Goal: Register for event/course

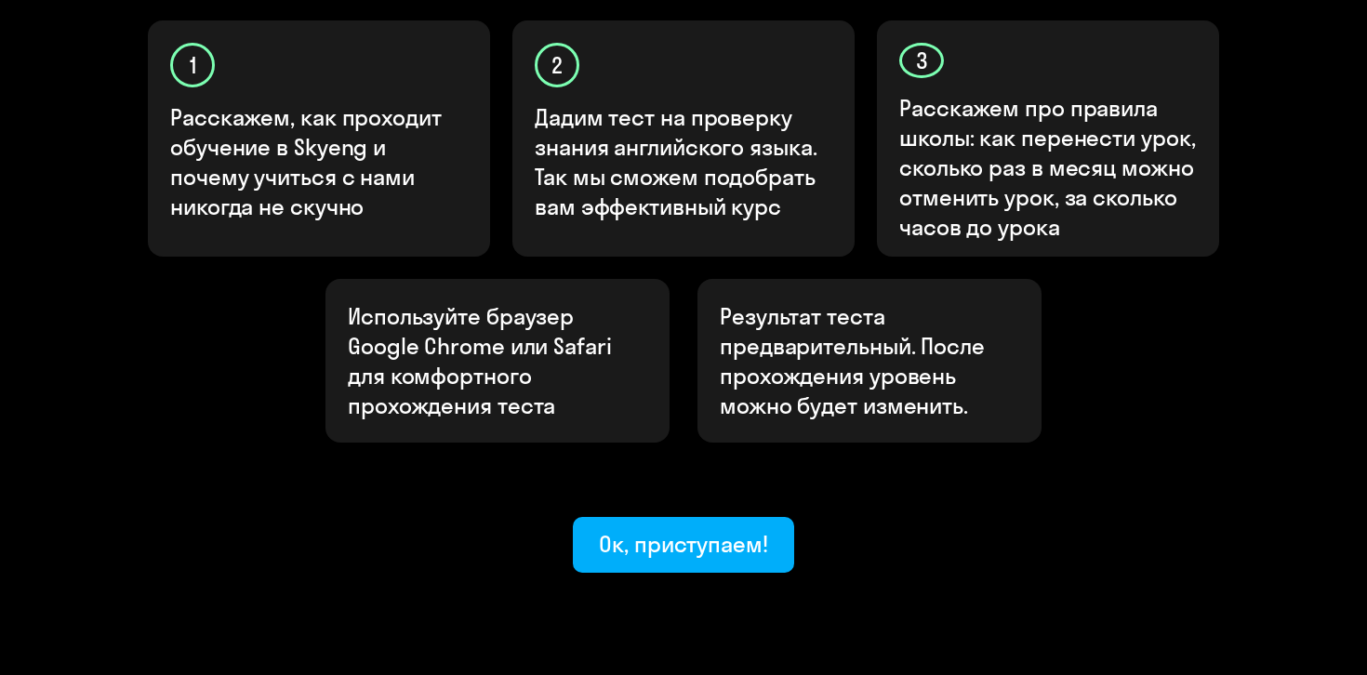
scroll to position [668, 0]
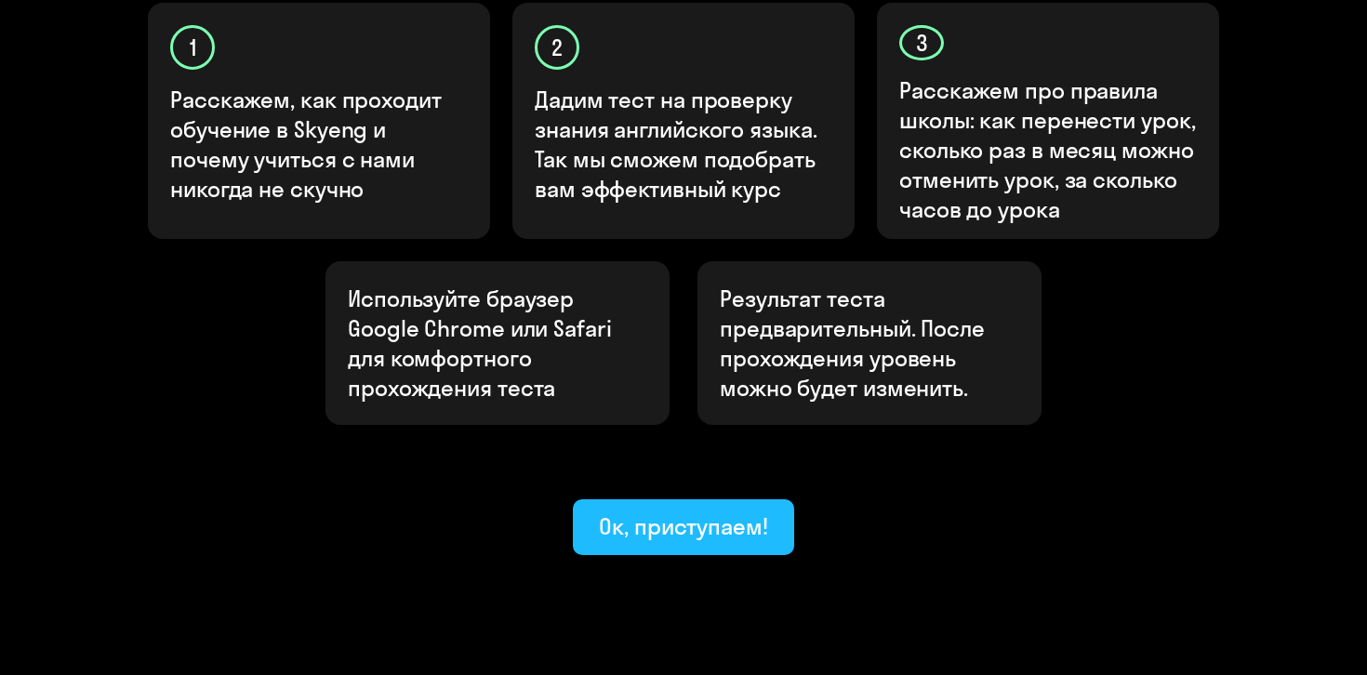
click at [683, 511] on div "Ок, приступаем!" at bounding box center [683, 526] width 169 height 30
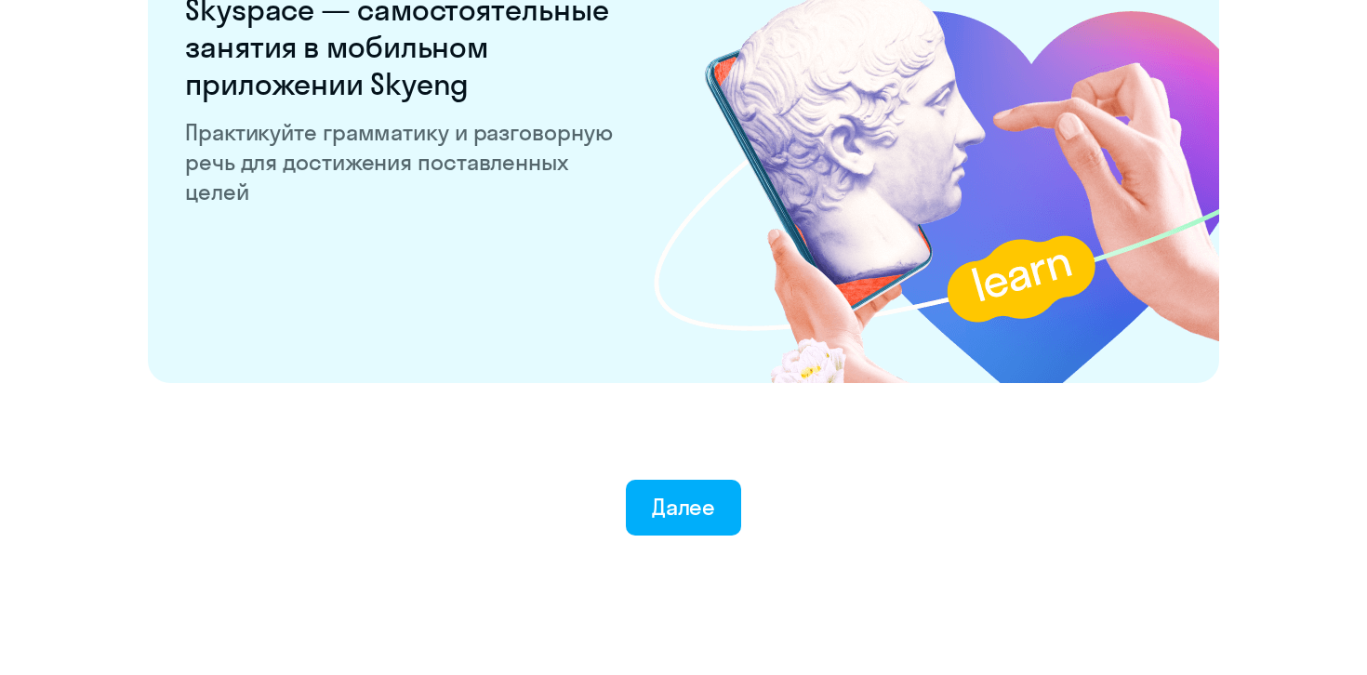
scroll to position [3635, 0]
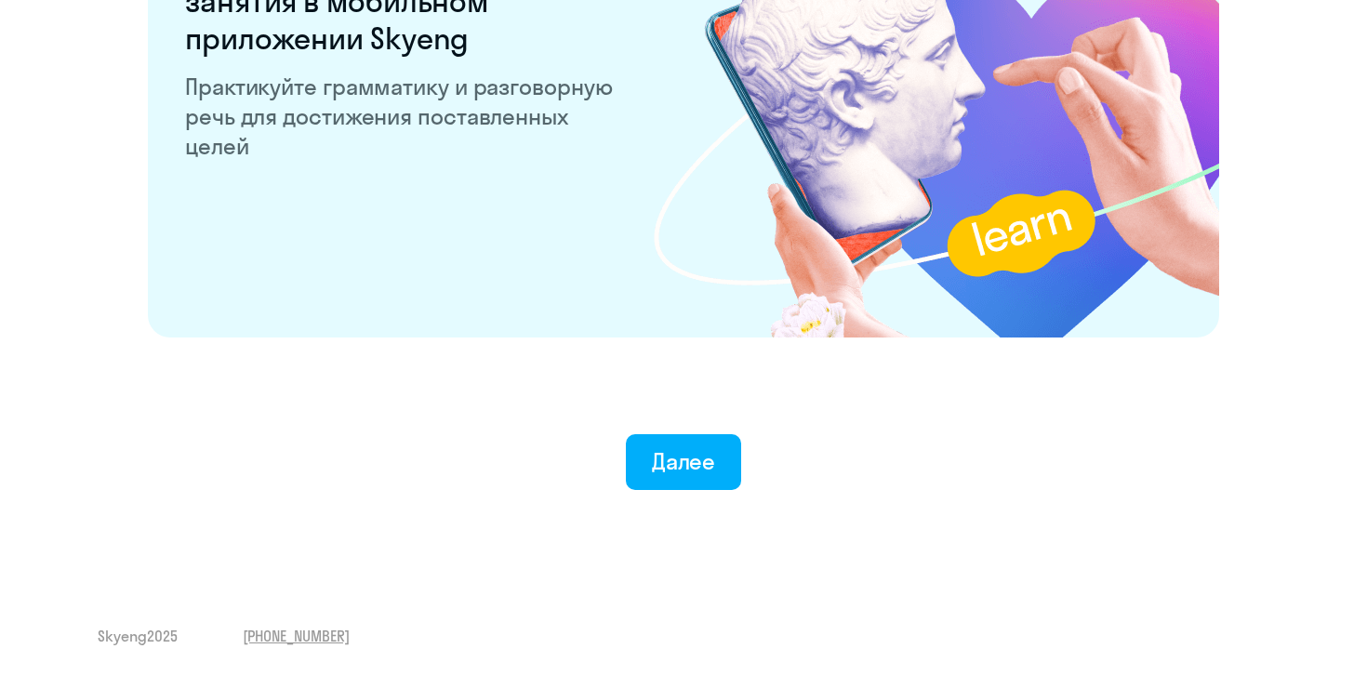
click at [683, 459] on div "Далее" at bounding box center [684, 461] width 64 height 30
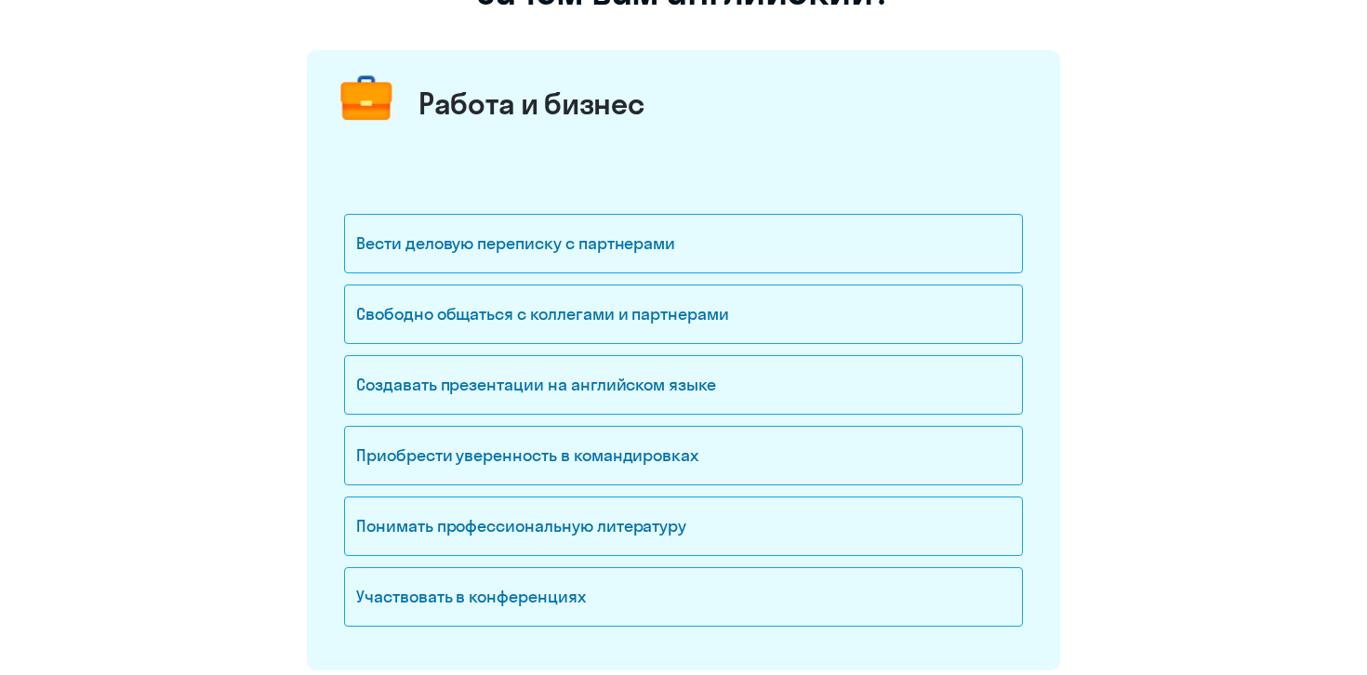
scroll to position [193, 0]
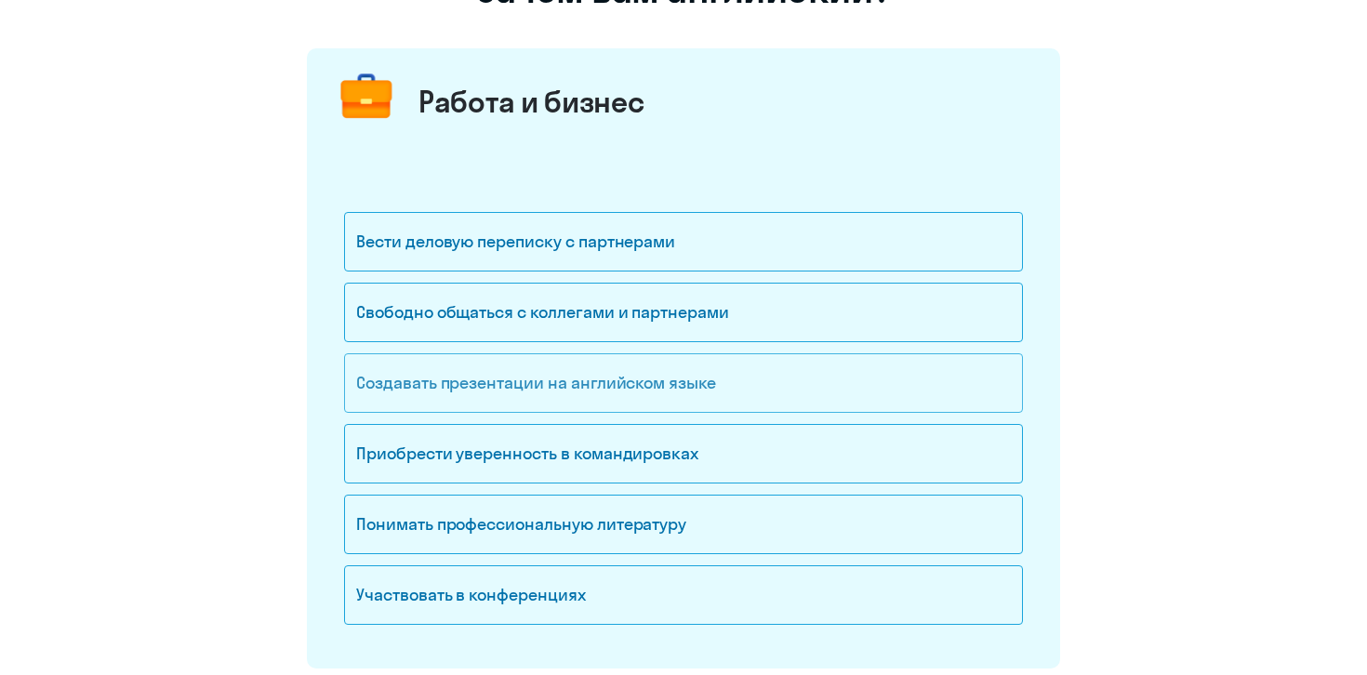
click at [626, 375] on div "Создавать презентации на английском языке" at bounding box center [683, 383] width 679 height 60
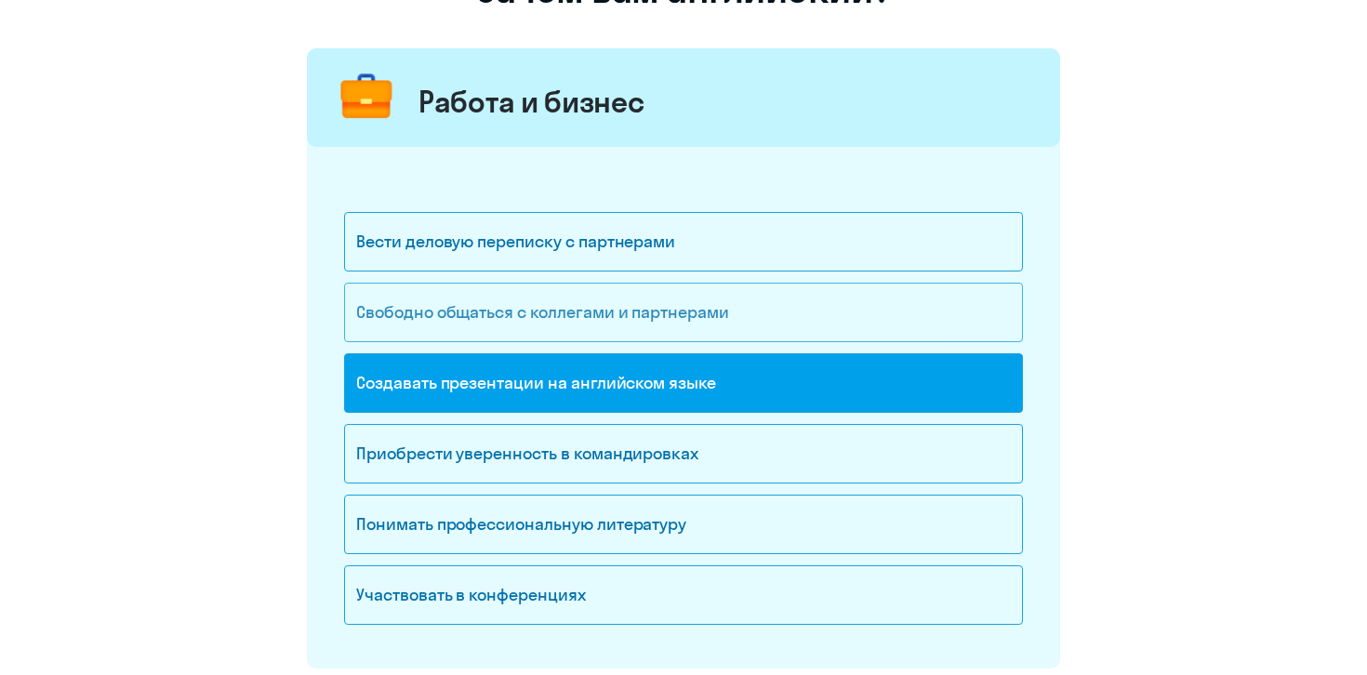
click at [618, 323] on div "Свободно общаться с коллегами и партнерами" at bounding box center [683, 313] width 679 height 60
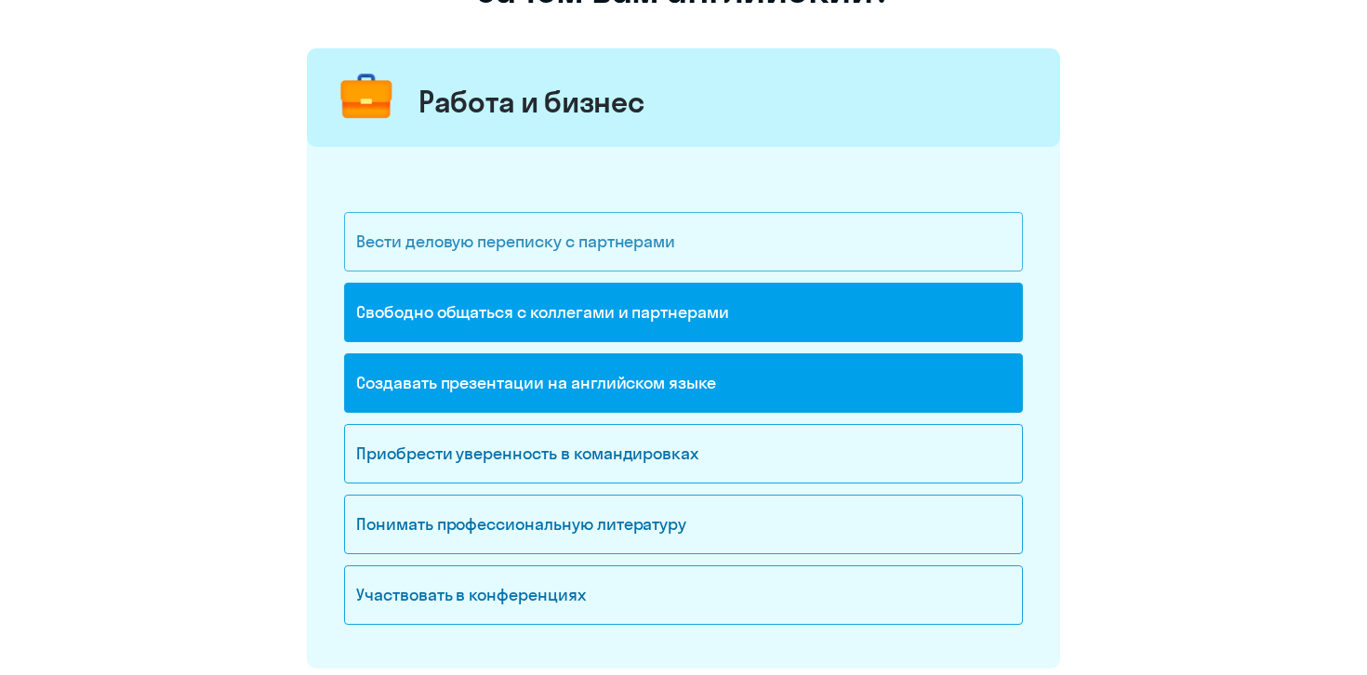
click at [586, 235] on div "Вести деловую переписку с партнерами" at bounding box center [683, 242] width 679 height 60
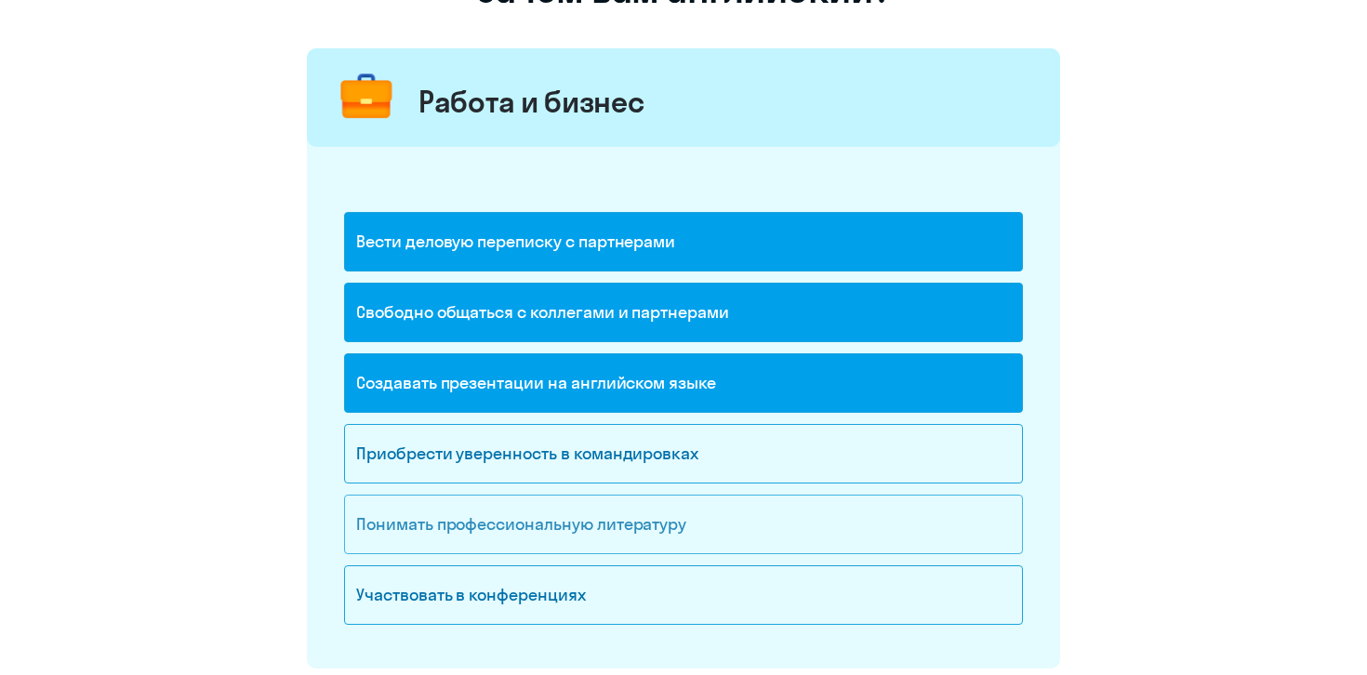
click at [592, 514] on div "Понимать профессиональную литературу" at bounding box center [683, 525] width 679 height 60
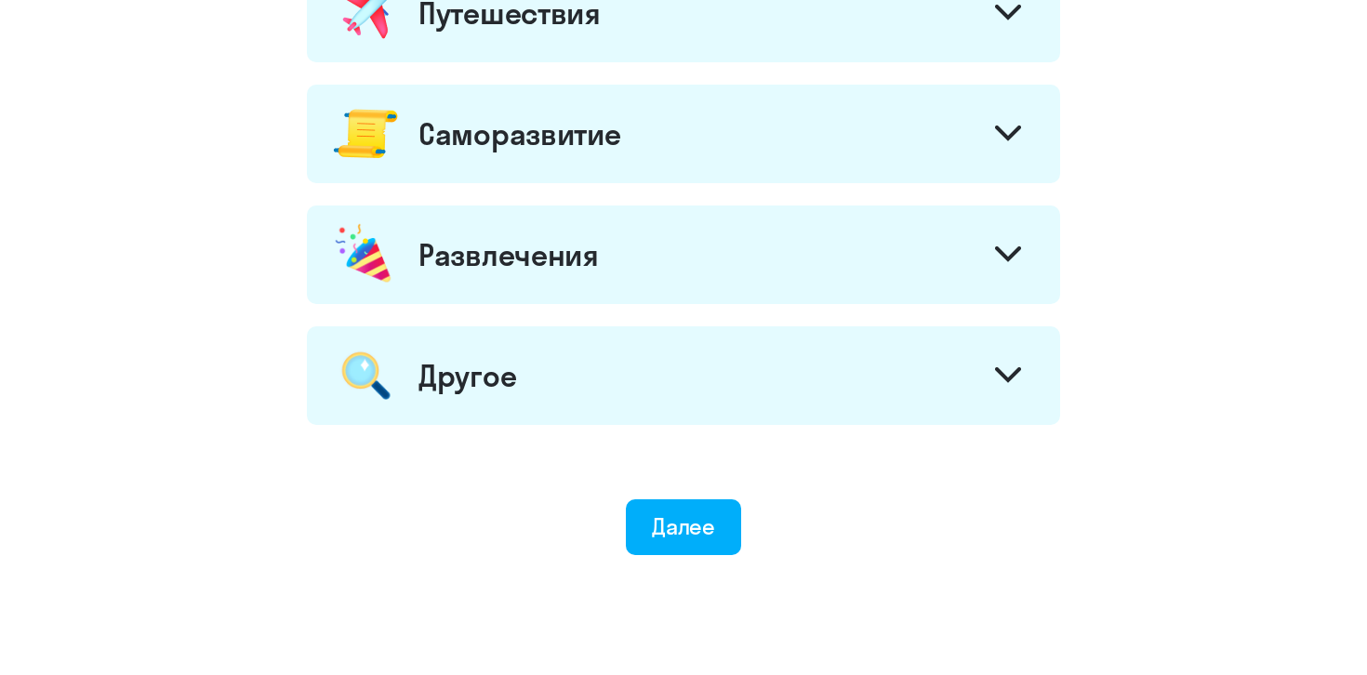
scroll to position [1046, 0]
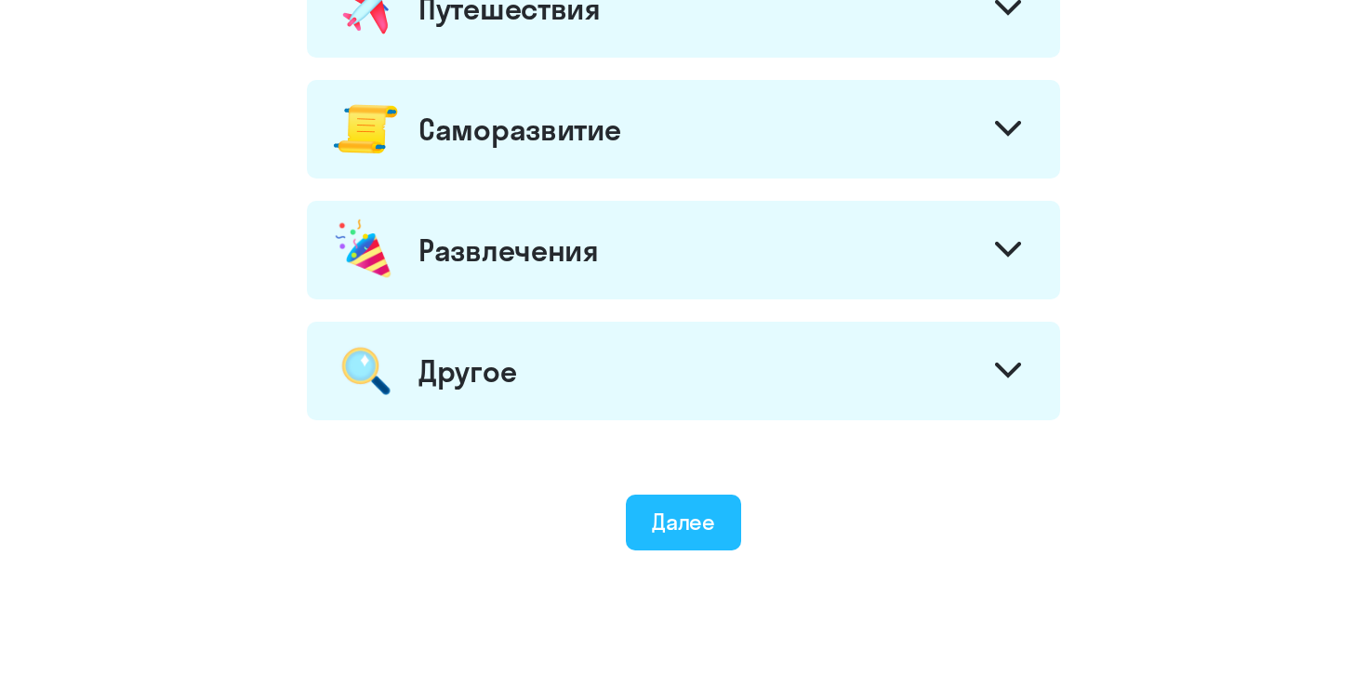
click at [684, 535] on div "Далее" at bounding box center [684, 522] width 64 height 30
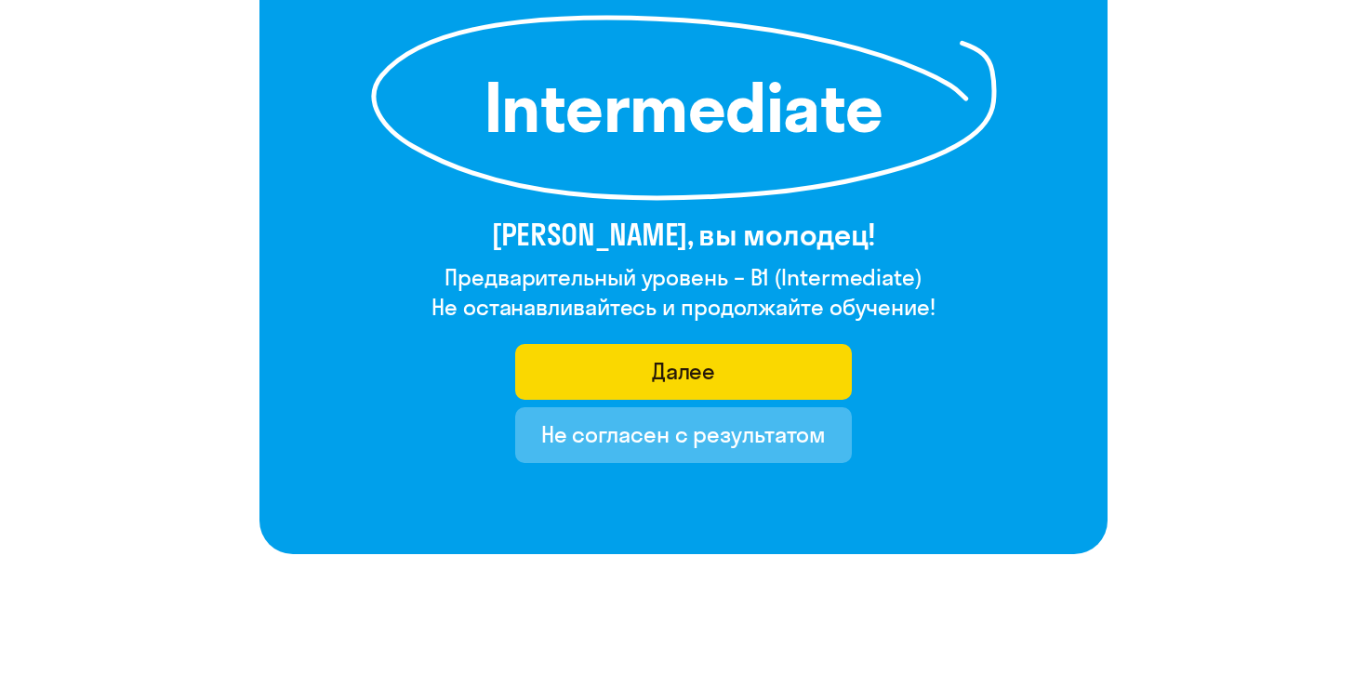
scroll to position [279, 0]
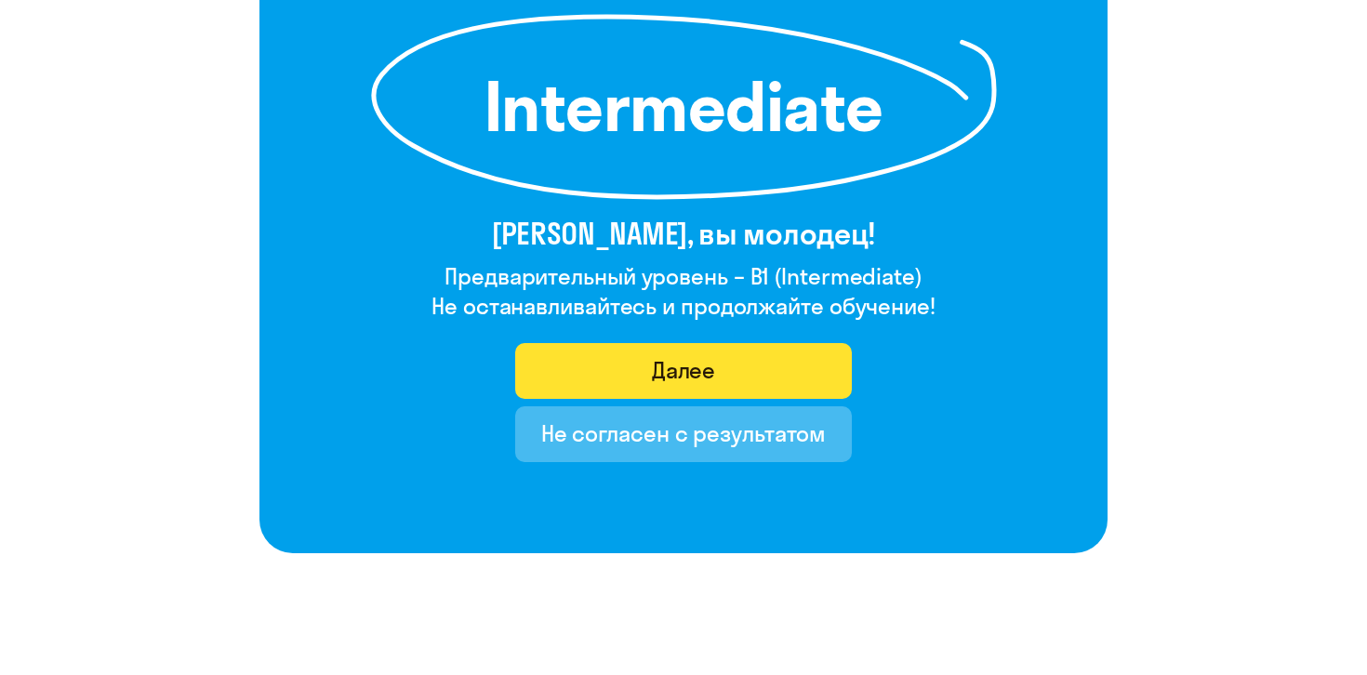
click at [707, 365] on div "Далее" at bounding box center [684, 370] width 64 height 30
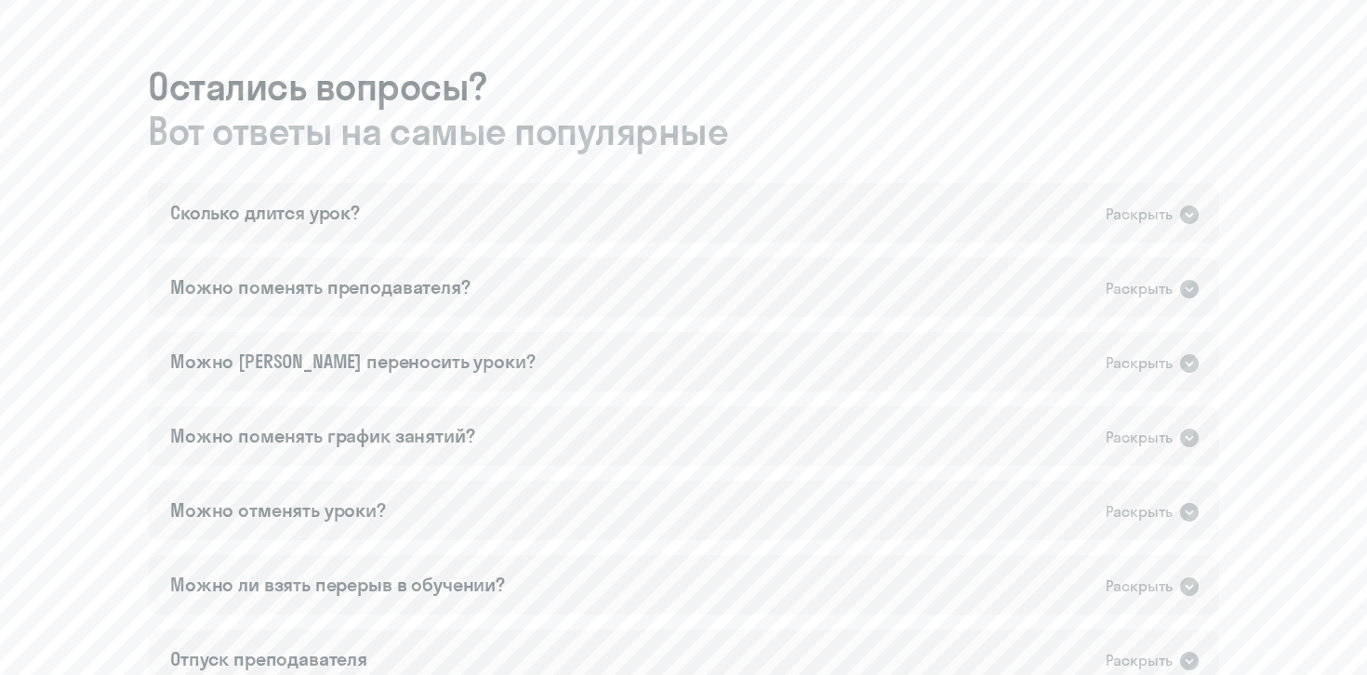
scroll to position [1270, 0]
